Goal: Information Seeking & Learning: Learn about a topic

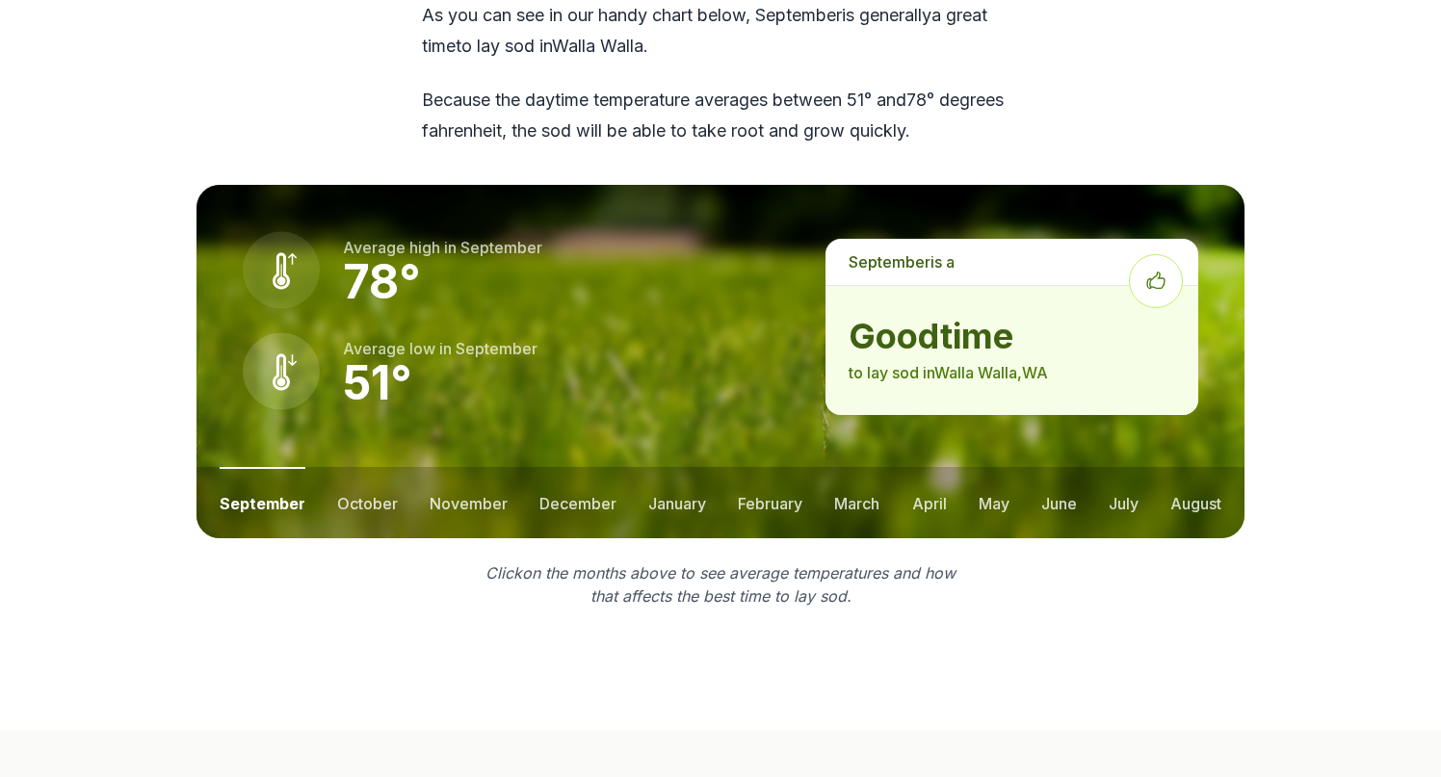
scroll to position [2623, 0]
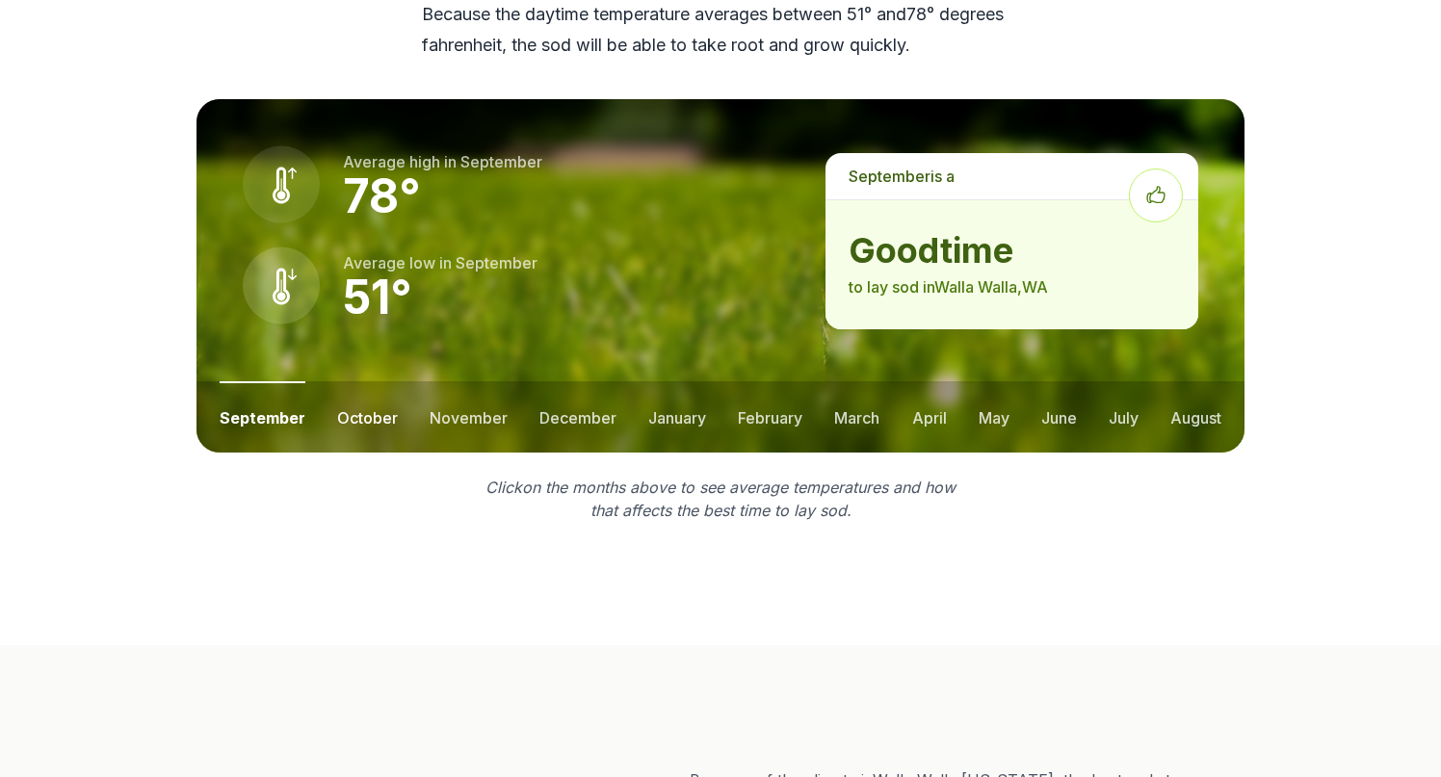
click at [377, 390] on button "october" at bounding box center [367, 416] width 61 height 71
click at [452, 383] on button "november" at bounding box center [469, 416] width 78 height 71
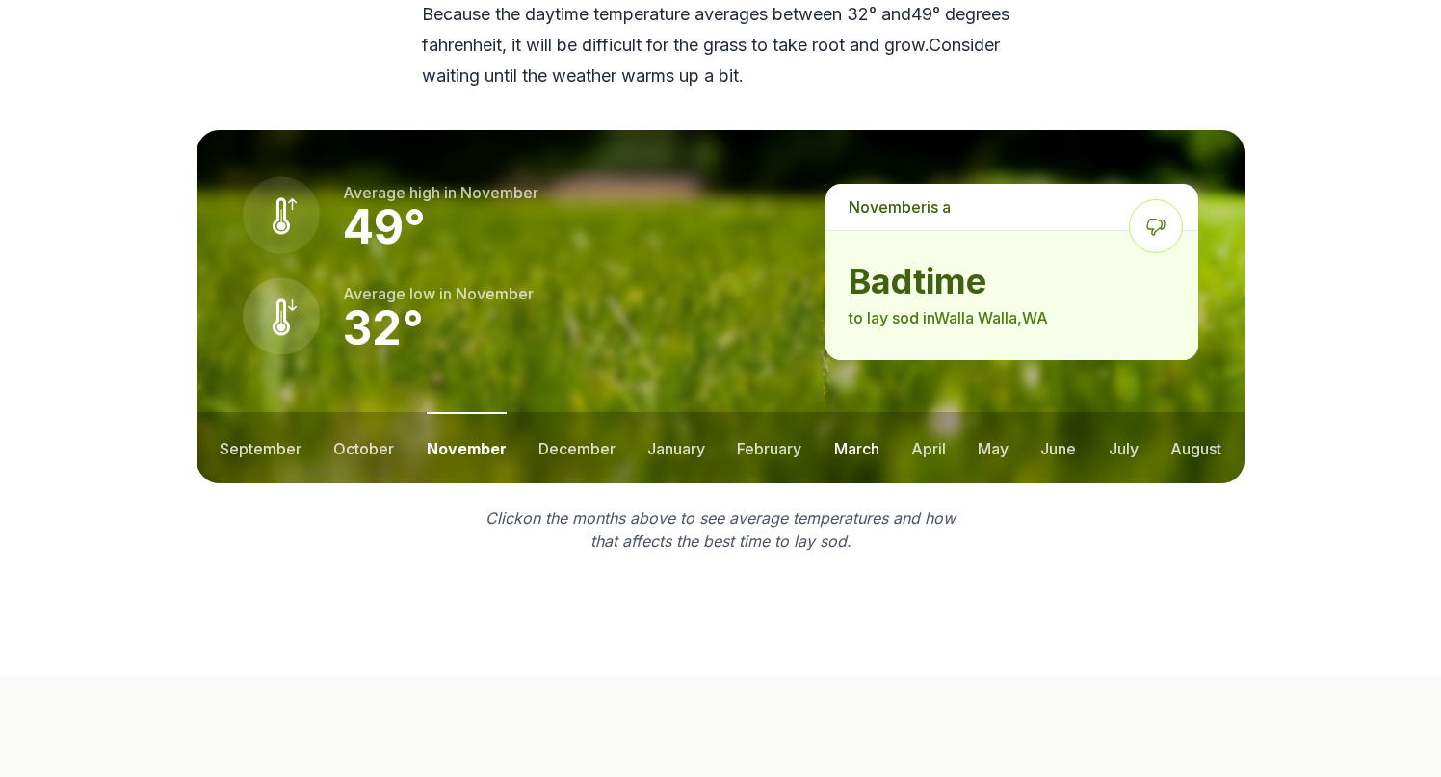
click at [863, 415] on button "march" at bounding box center [856, 447] width 45 height 71
click at [922, 416] on button "april" at bounding box center [929, 447] width 35 height 71
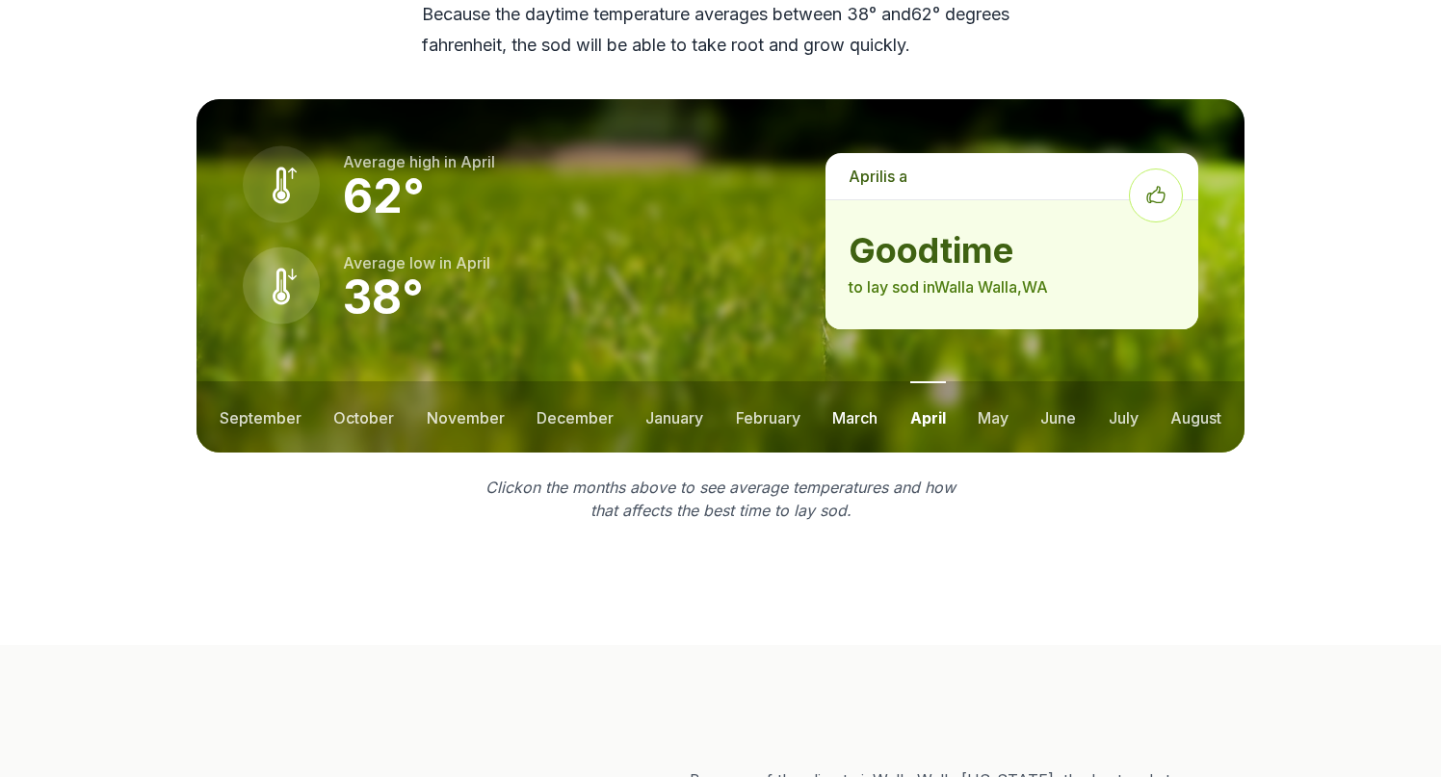
click at [857, 392] on button "march" at bounding box center [854, 416] width 45 height 71
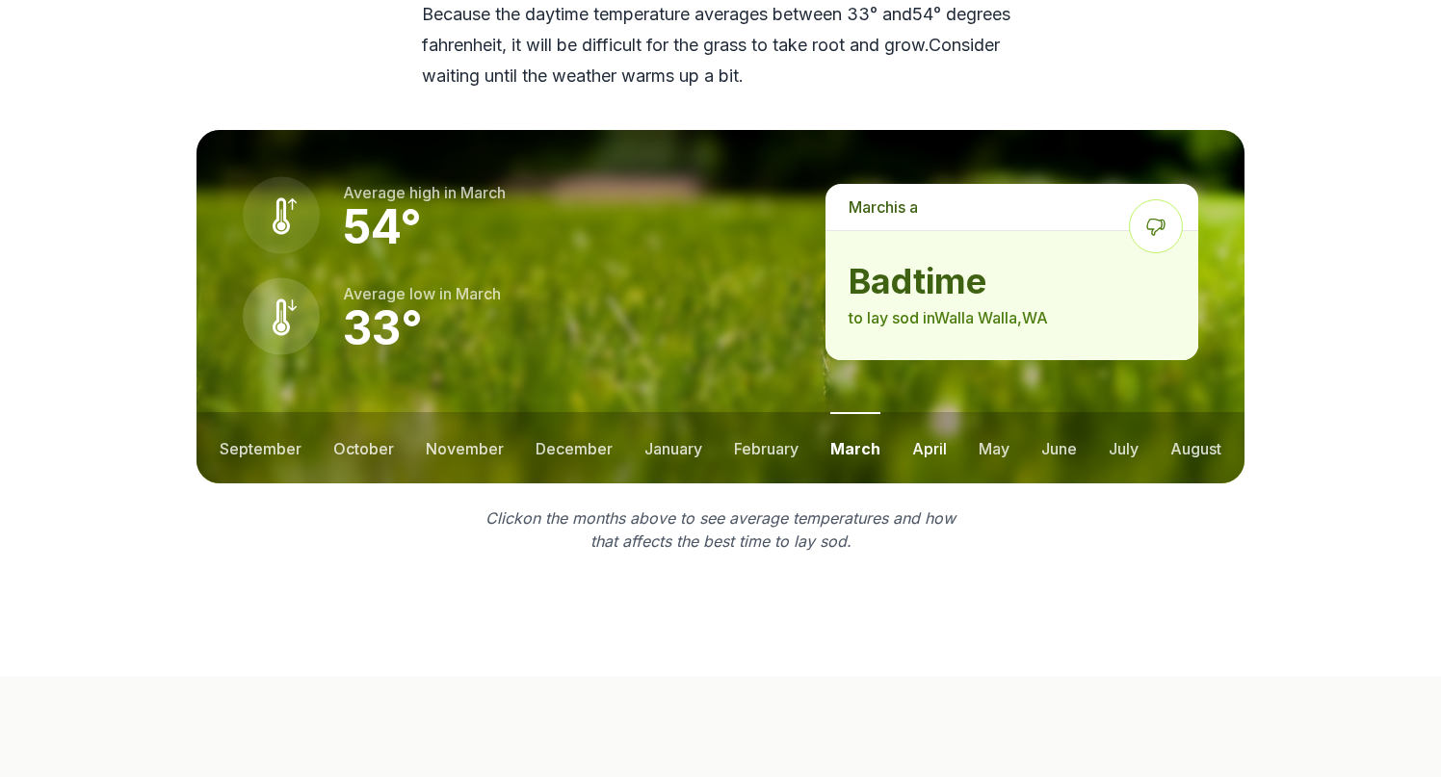
click at [919, 421] on button "april" at bounding box center [929, 447] width 35 height 71
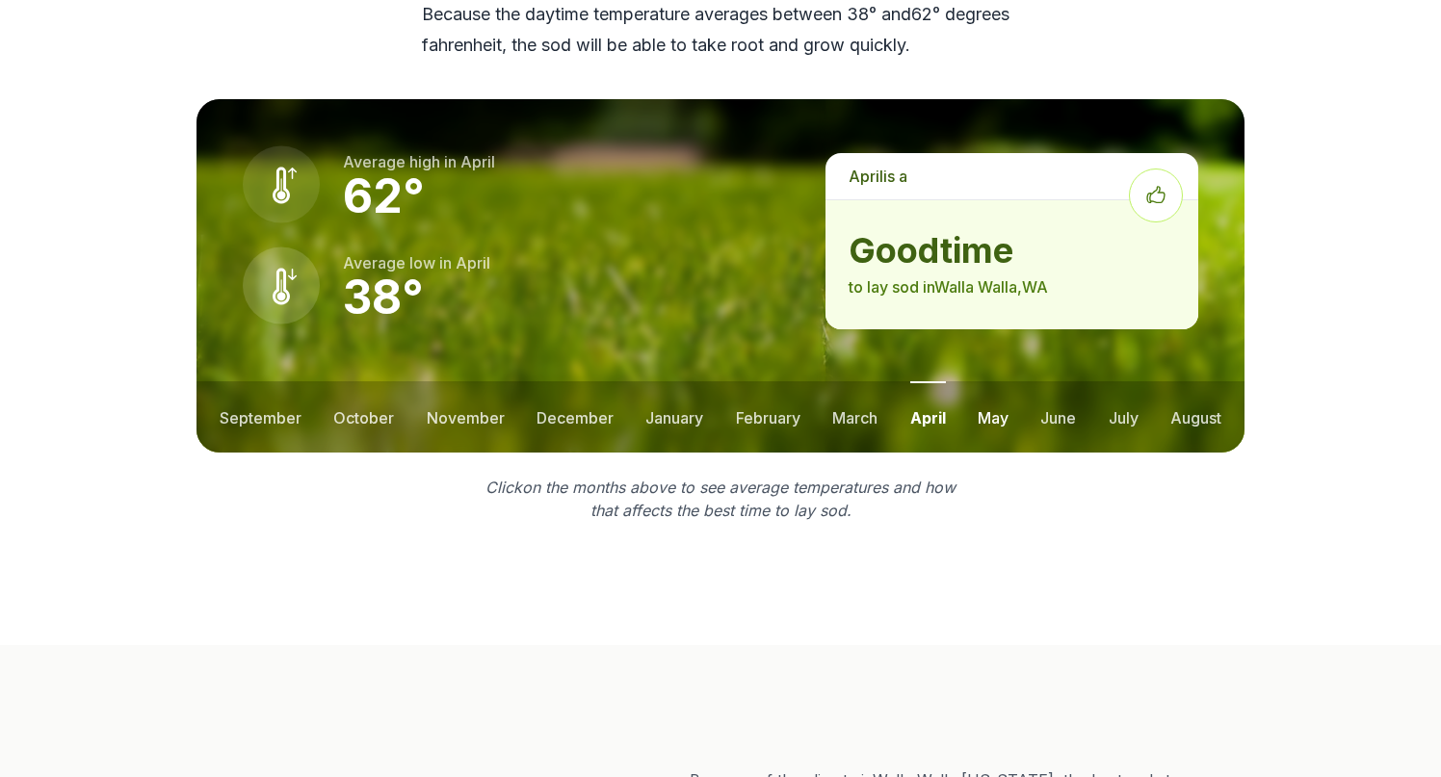
click at [990, 391] on button "may" at bounding box center [993, 416] width 31 height 71
click at [1116, 384] on button "july" at bounding box center [1124, 416] width 30 height 71
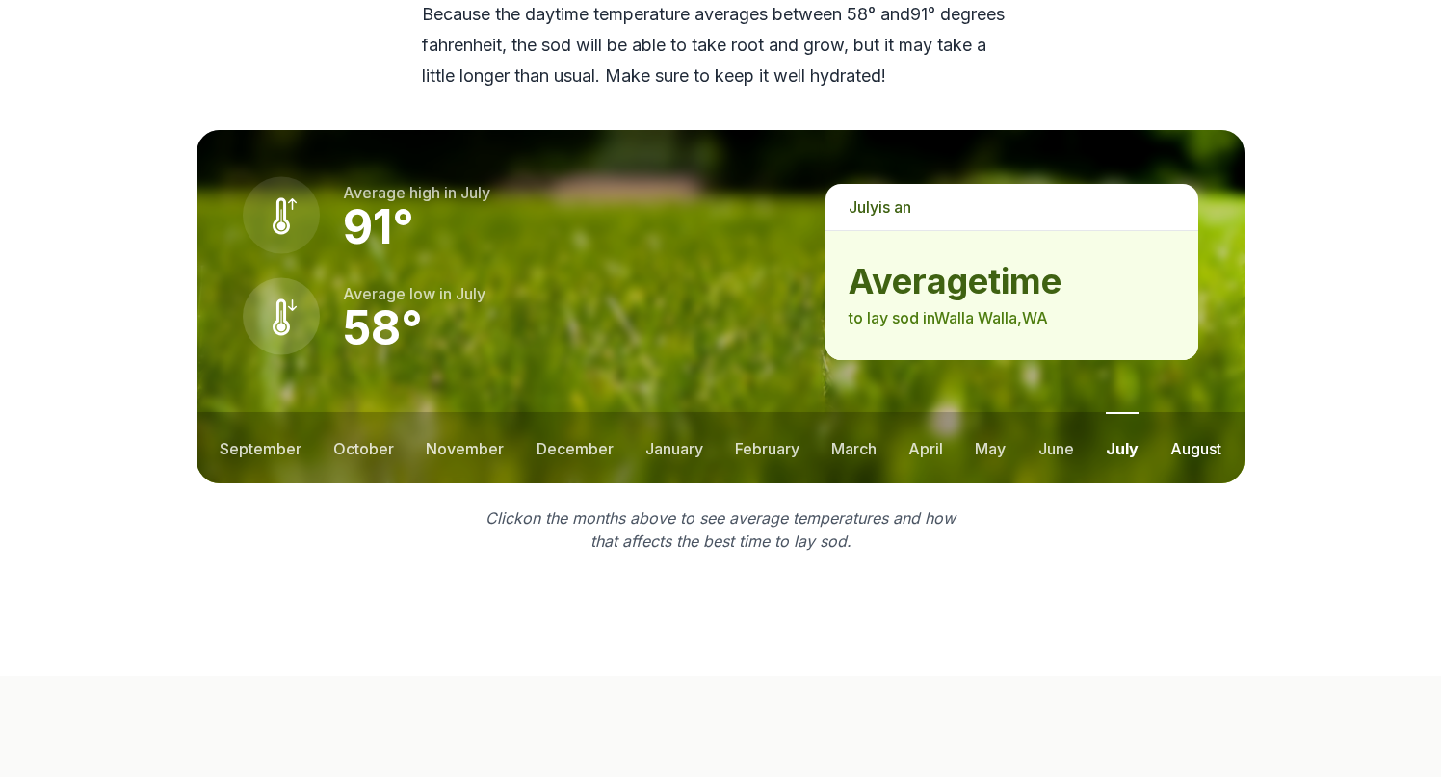
click at [1188, 415] on button "august" at bounding box center [1195, 447] width 51 height 71
click at [1058, 420] on button "june" at bounding box center [1054, 447] width 36 height 71
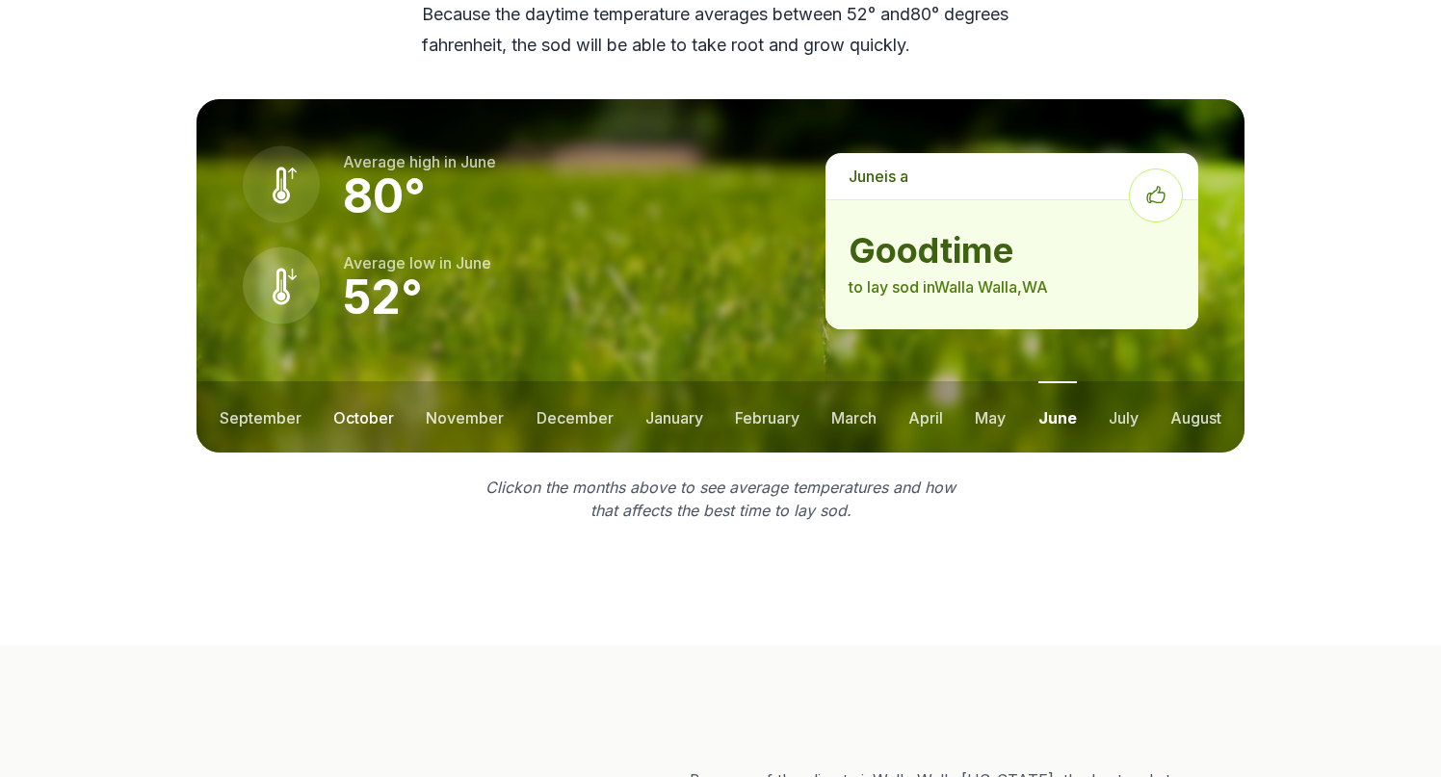
click at [349, 386] on button "october" at bounding box center [363, 416] width 61 height 71
click at [265, 388] on button "september" at bounding box center [261, 416] width 82 height 71
click at [407, 388] on ul "september october november december january february march april may june july …" at bounding box center [720, 416] width 1048 height 71
click at [379, 388] on button "october" at bounding box center [367, 416] width 61 height 71
click at [440, 385] on button "november" at bounding box center [469, 416] width 78 height 71
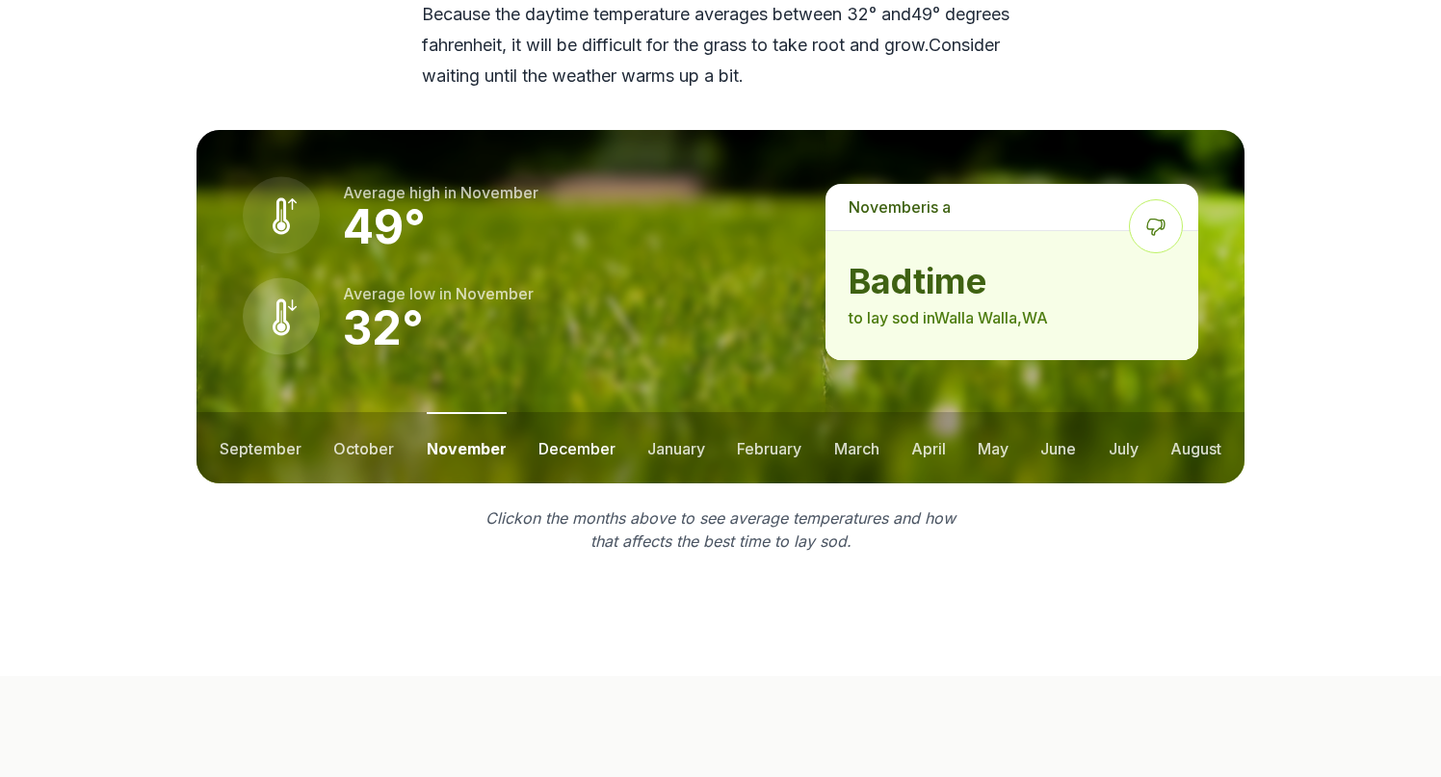
click at [581, 415] on button "december" at bounding box center [576, 447] width 77 height 71
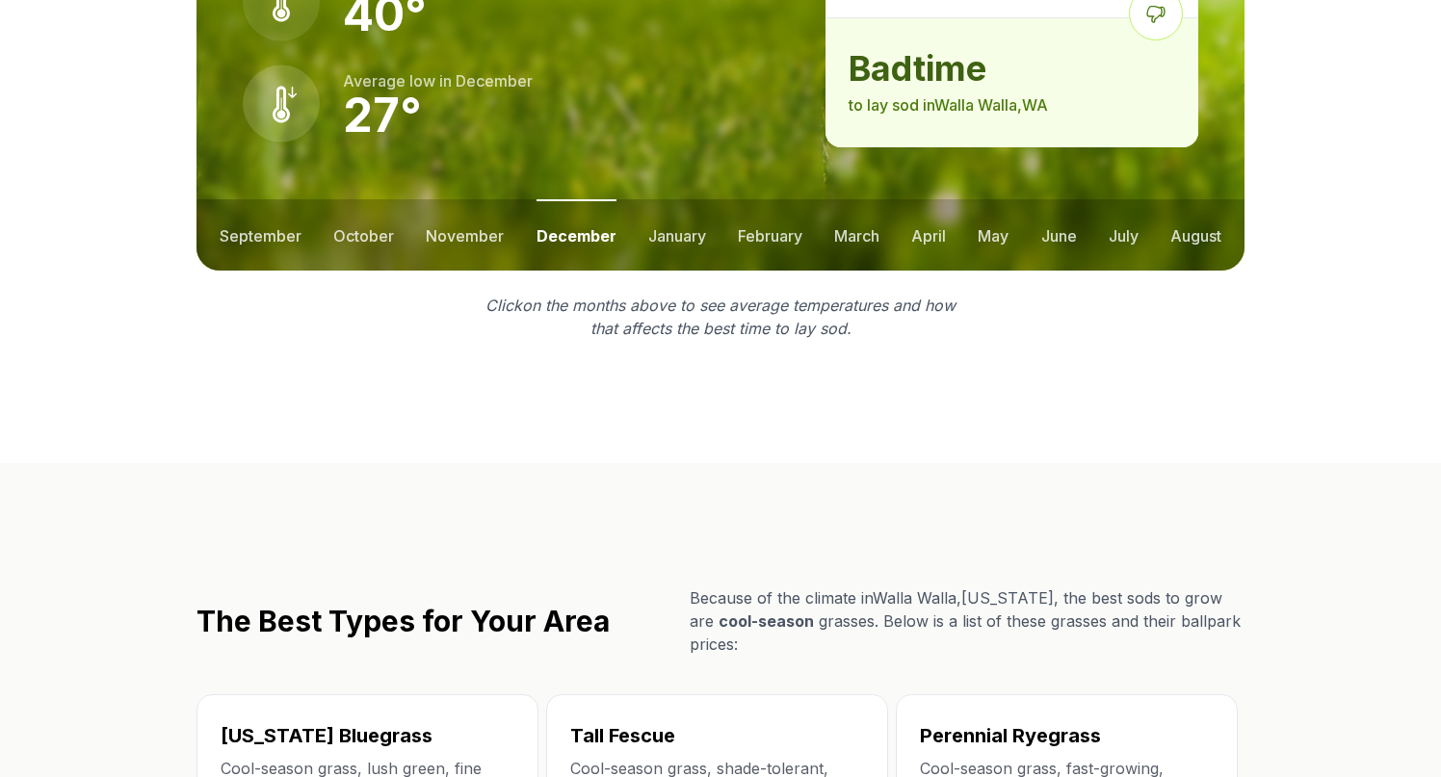
scroll to position [3037, 0]
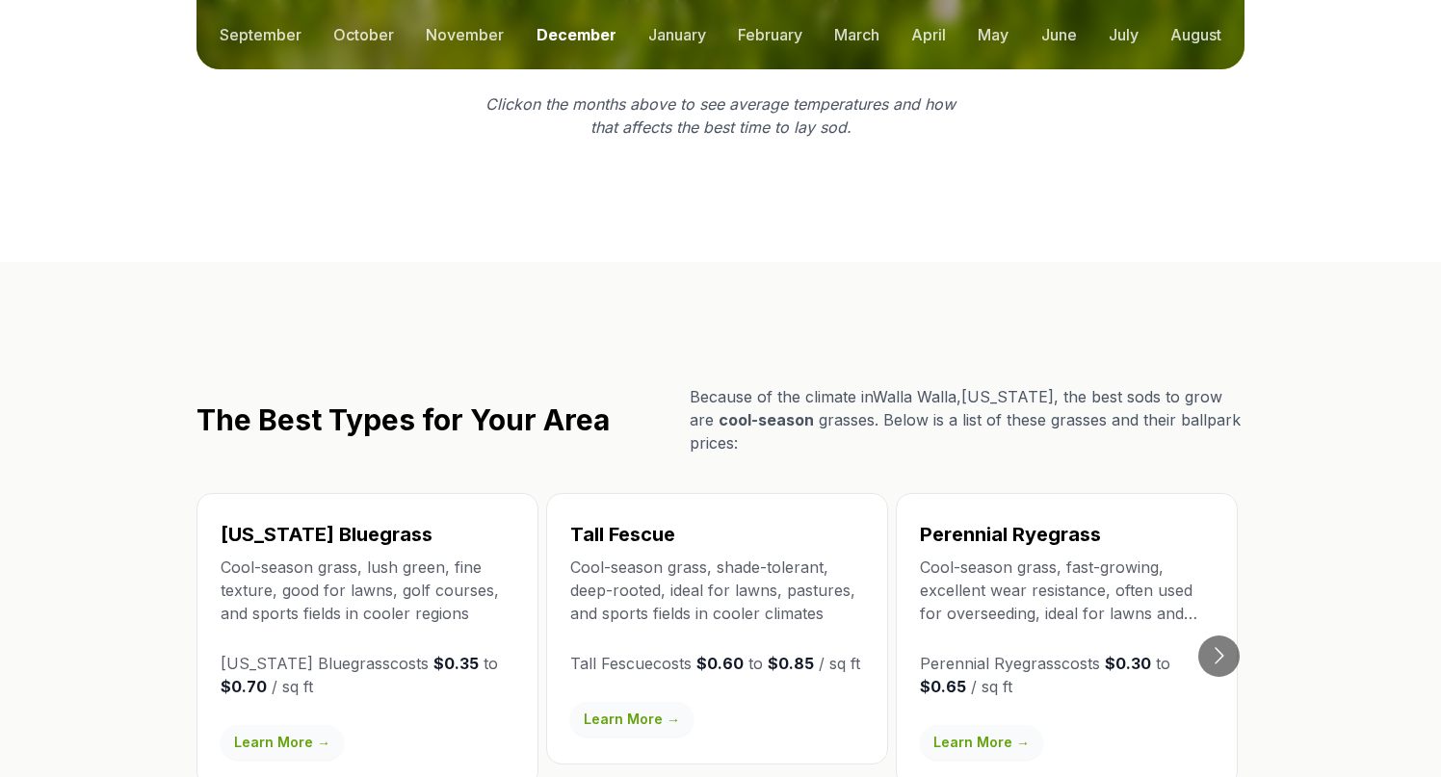
click at [547, 493] on div "Tall Fescue Cool-season grass, shade-tolerant, deep-rooted, ideal for lawns, pa…" at bounding box center [717, 629] width 342 height 272
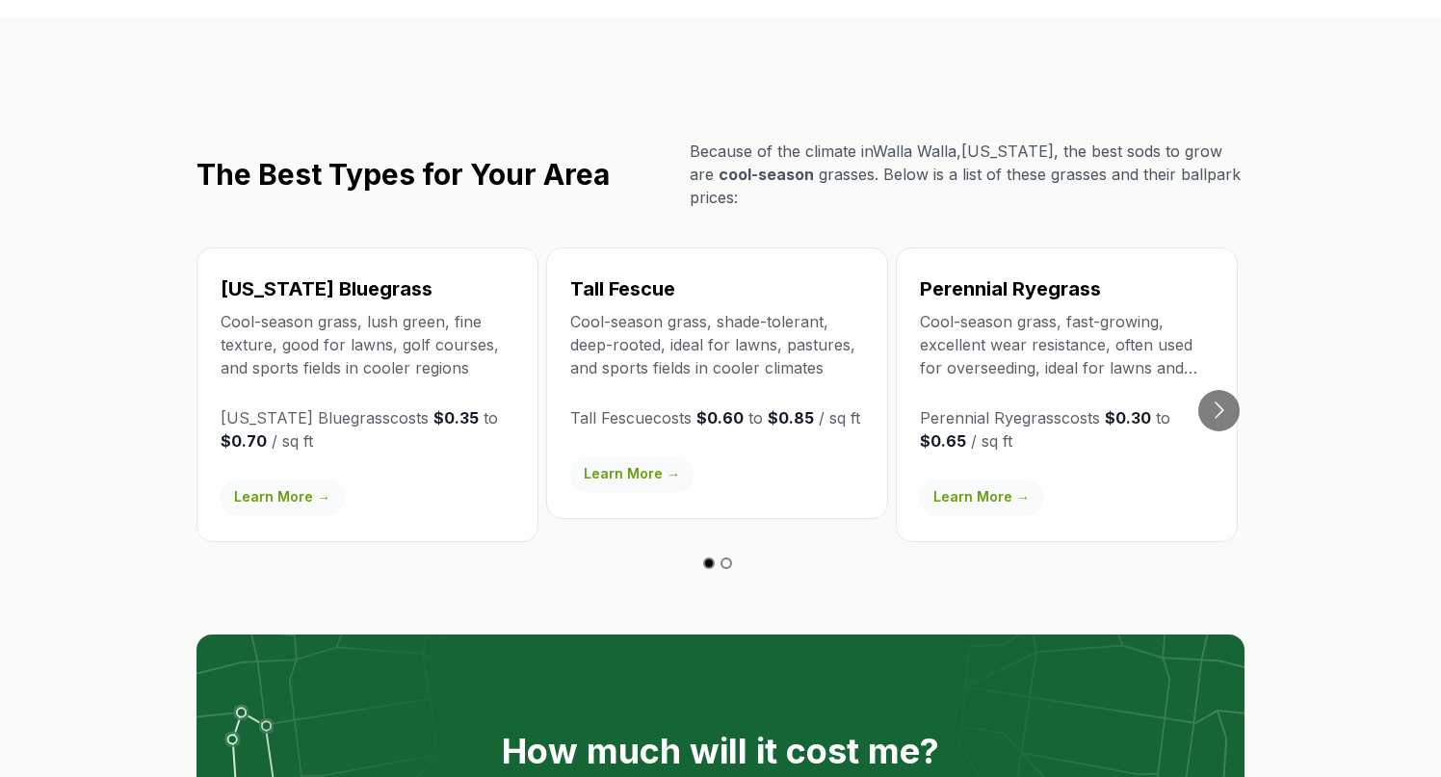
scroll to position [3279, 0]
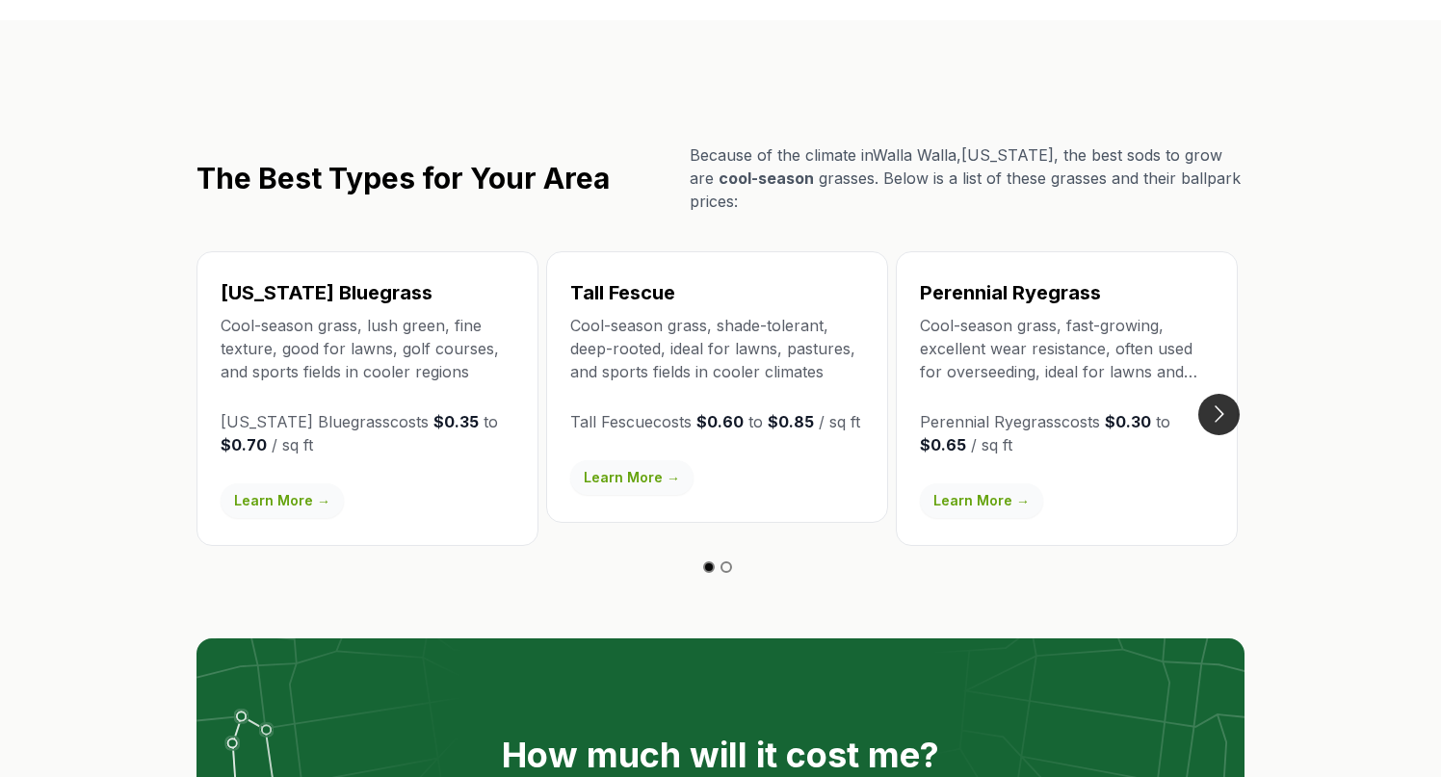
click at [1217, 394] on button "Go to next slide" at bounding box center [1218, 414] width 41 height 41
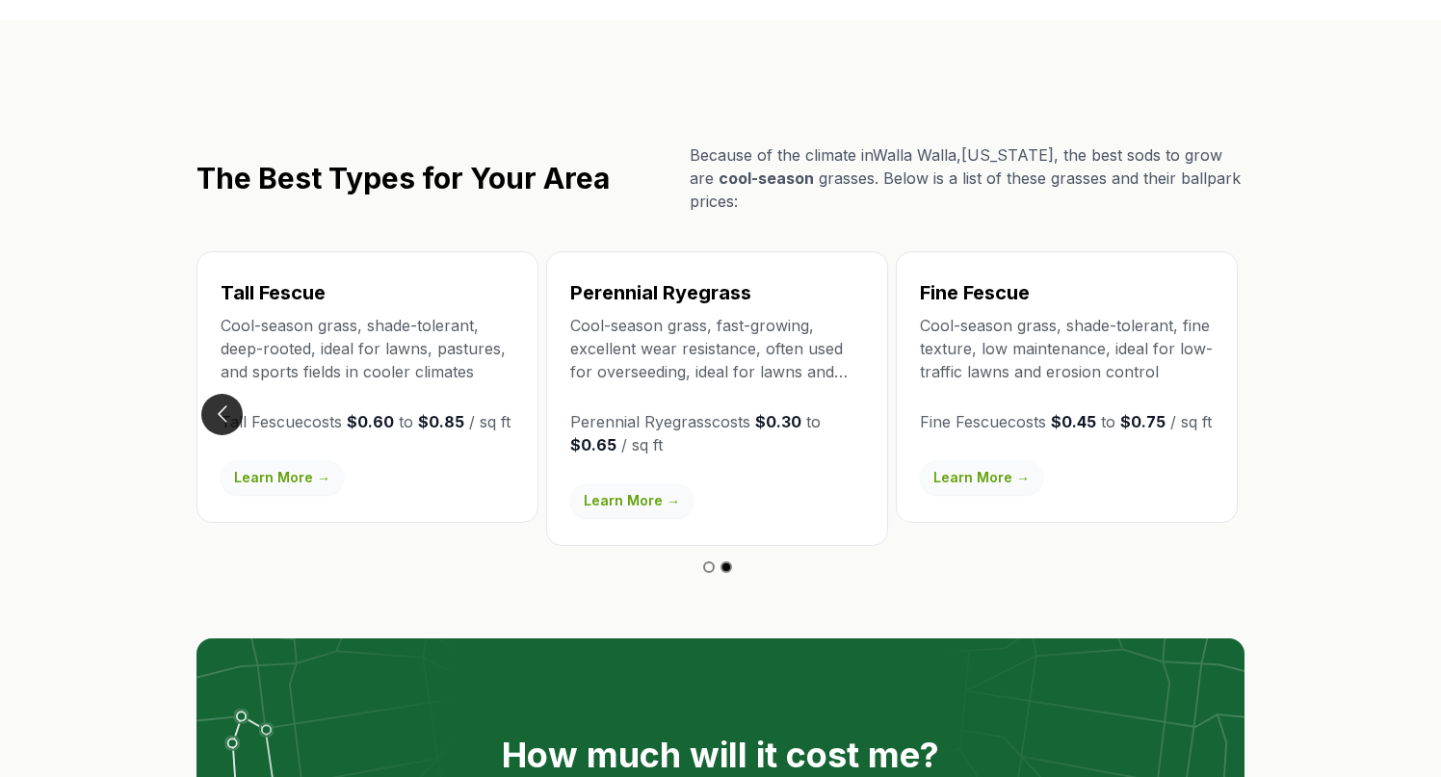
click at [225, 394] on button "Go to previous slide" at bounding box center [221, 414] width 41 height 41
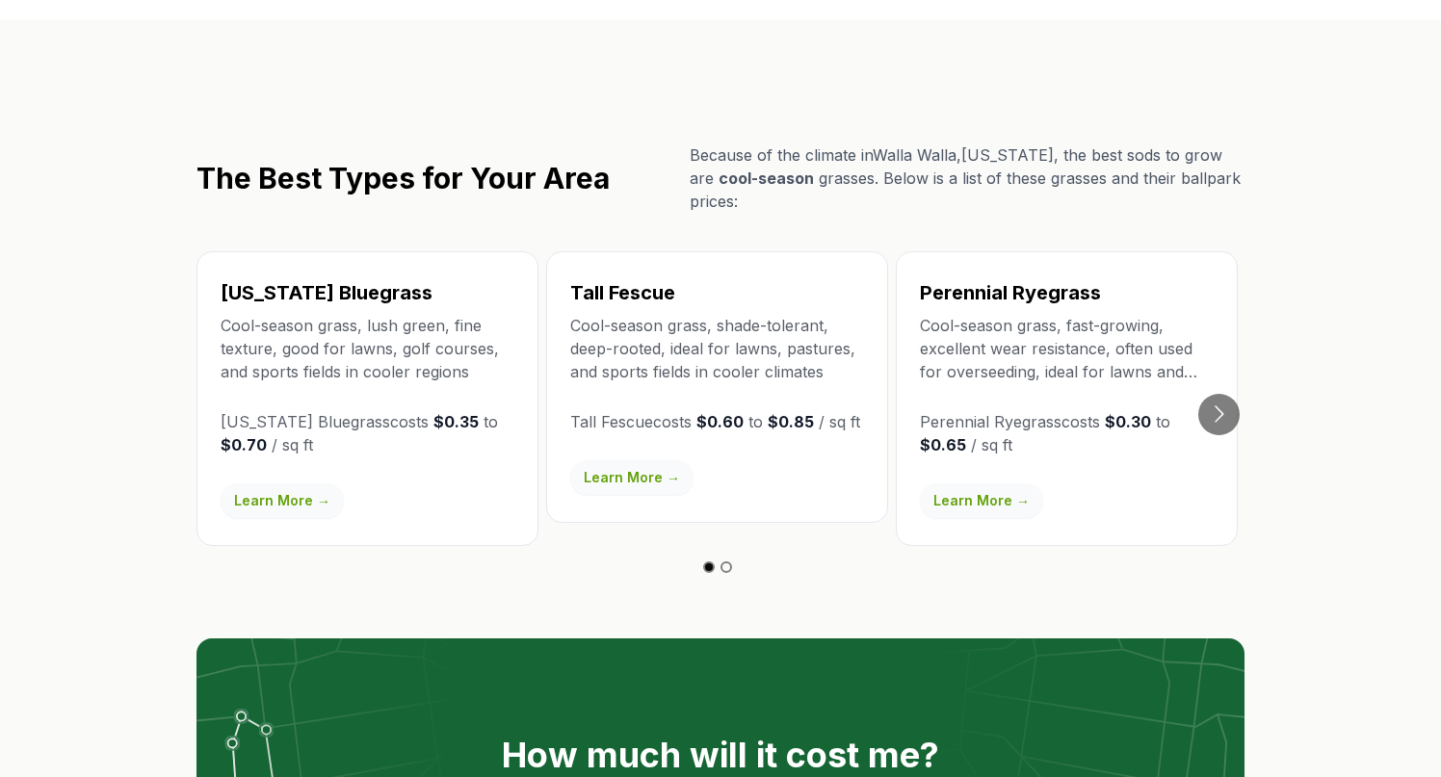
click at [97, 386] on section "The Best Types for Your Area Because of the climate in [GEOGRAPHIC_DATA] , [US_…" at bounding box center [720, 544] width 1441 height 1048
click at [981, 484] on link "Learn More →" at bounding box center [981, 501] width 123 height 35
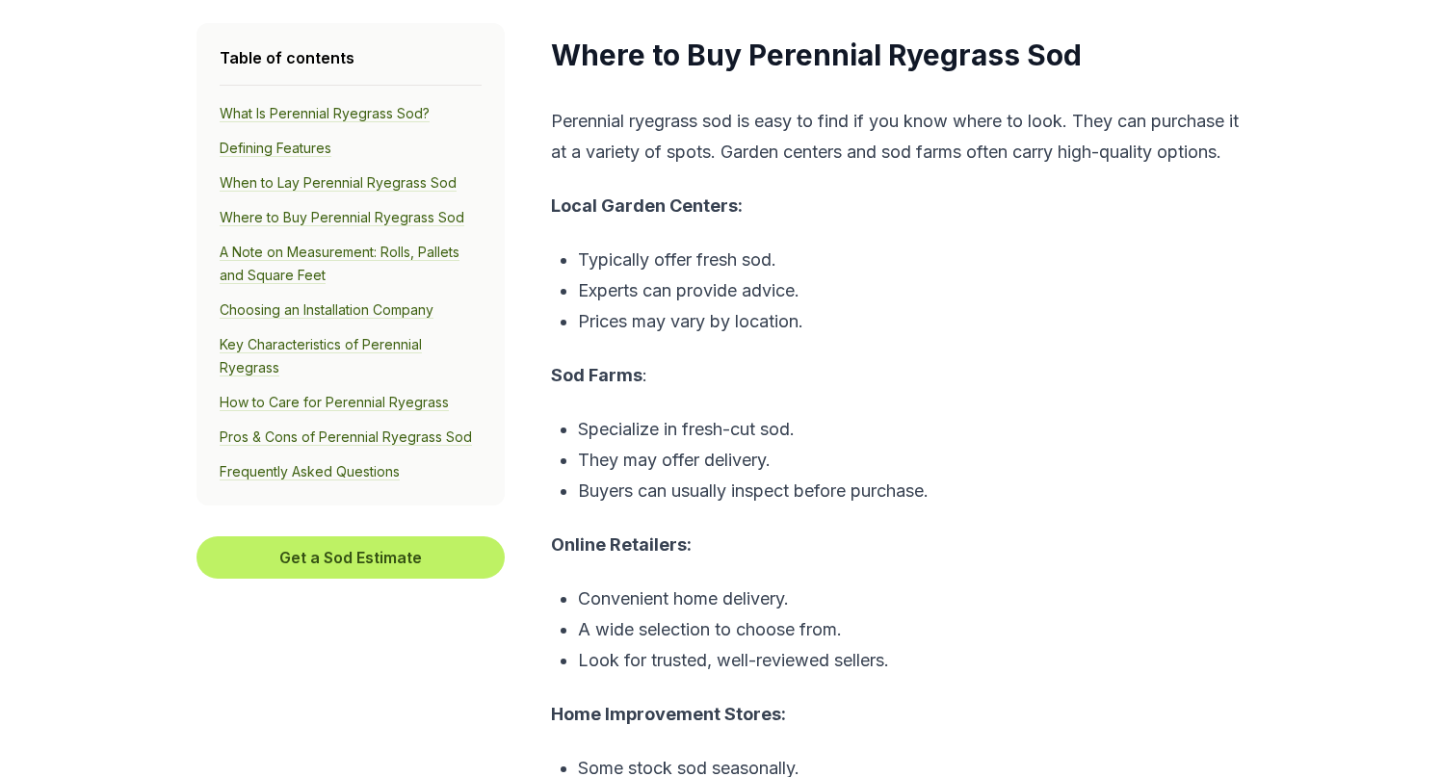
scroll to position [4526, 0]
